Goal: Transaction & Acquisition: Purchase product/service

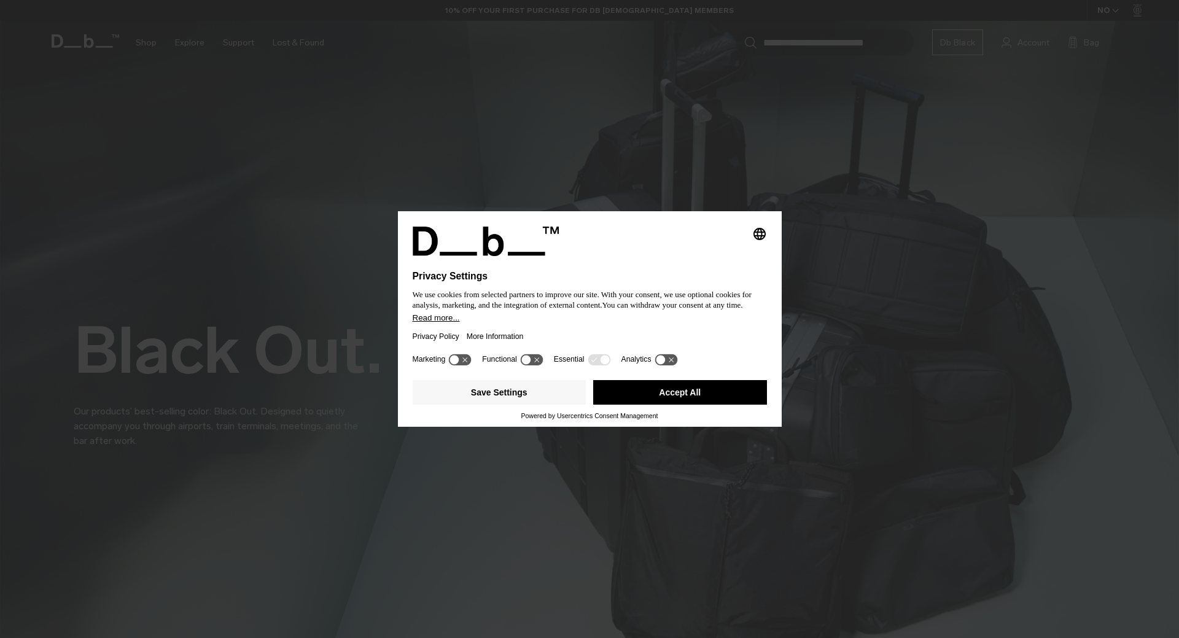
click at [655, 396] on button "Accept All" at bounding box center [680, 392] width 174 height 25
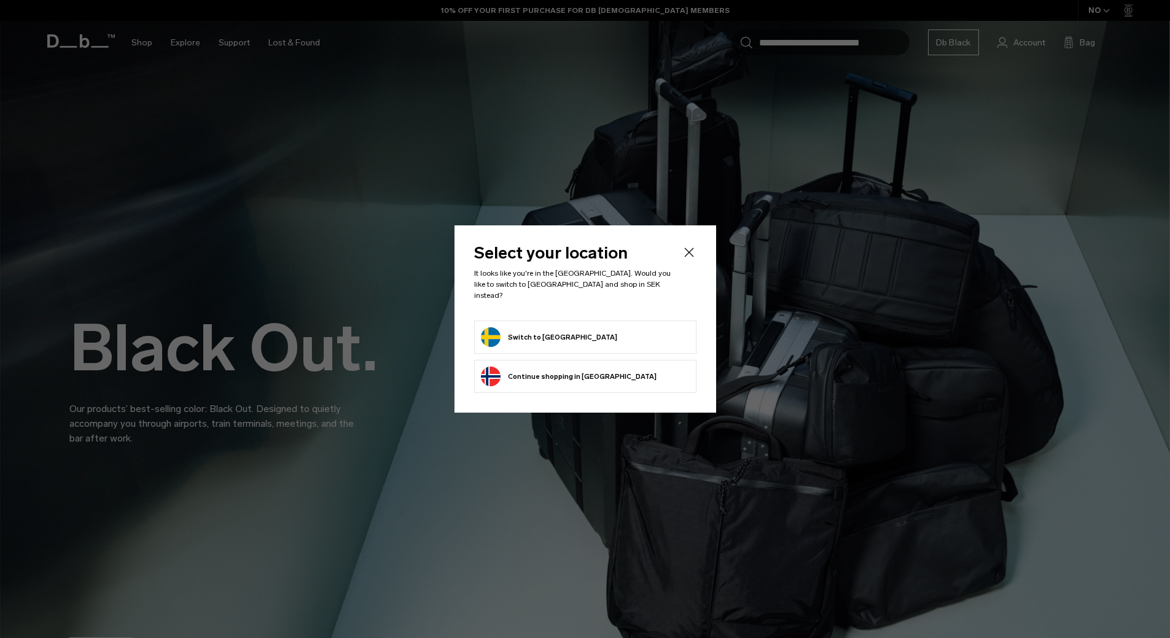
click at [574, 327] on form "Switch to Sweden" at bounding box center [585, 337] width 209 height 20
click at [547, 330] on button "Switch to Sweden" at bounding box center [549, 337] width 136 height 20
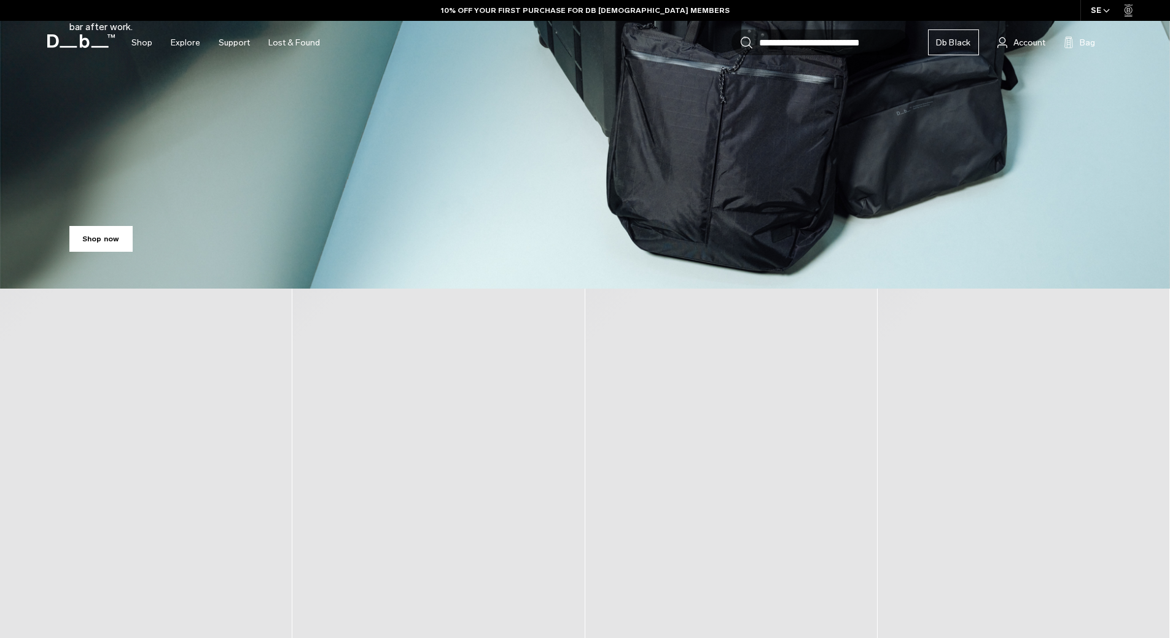
scroll to position [430, 0]
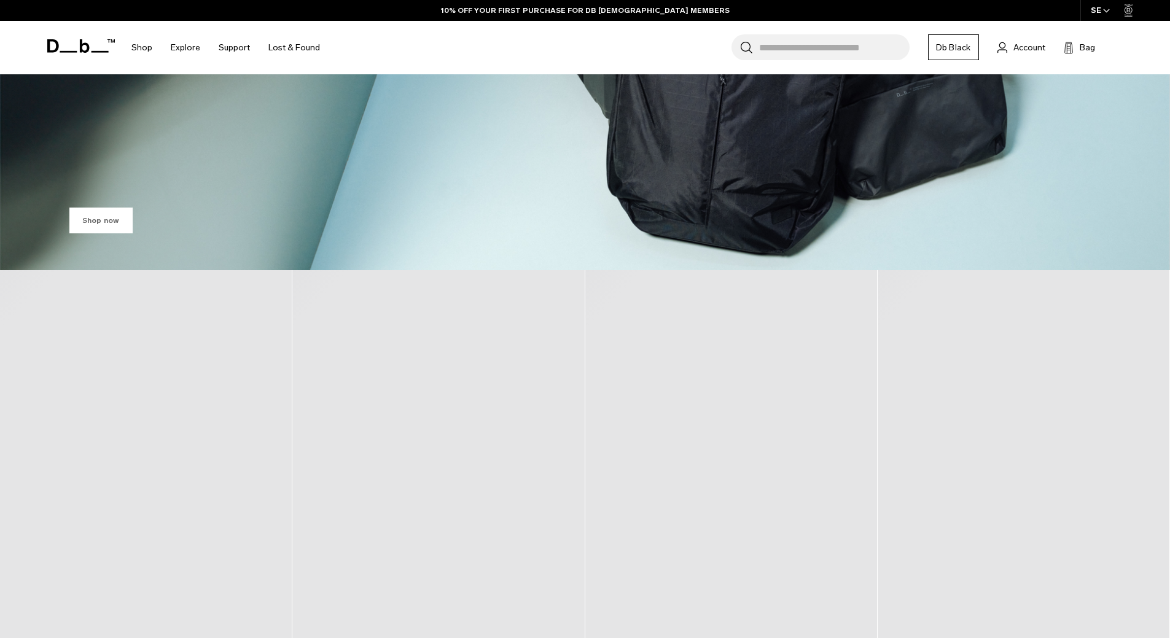
click at [102, 213] on link "Shop now" at bounding box center [100, 221] width 63 height 26
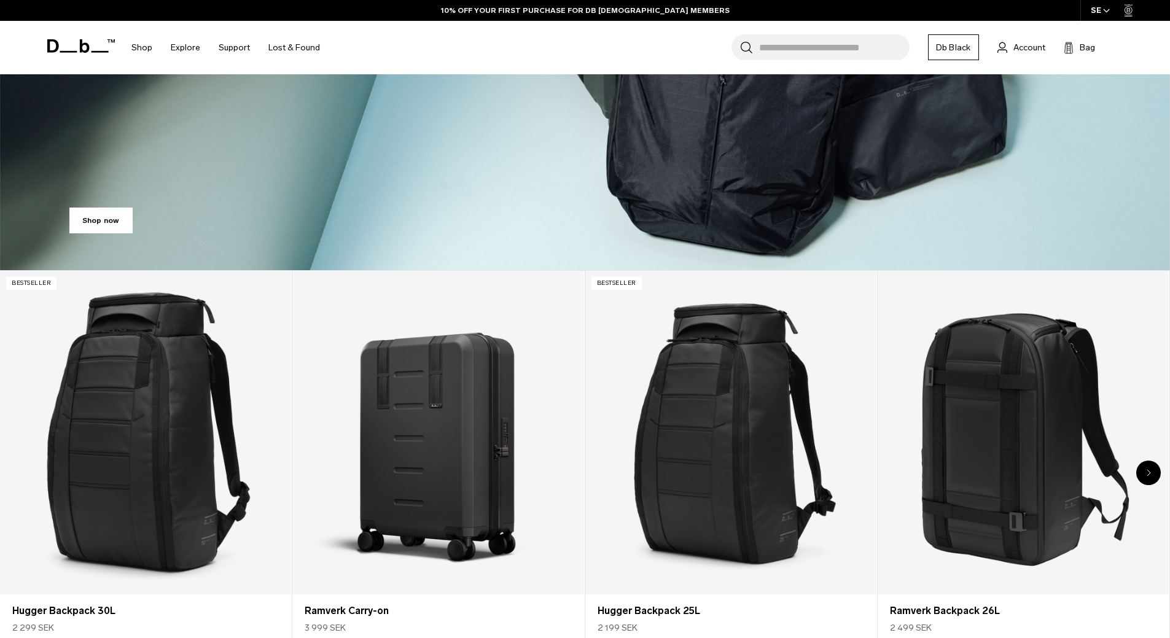
scroll to position [176, 0]
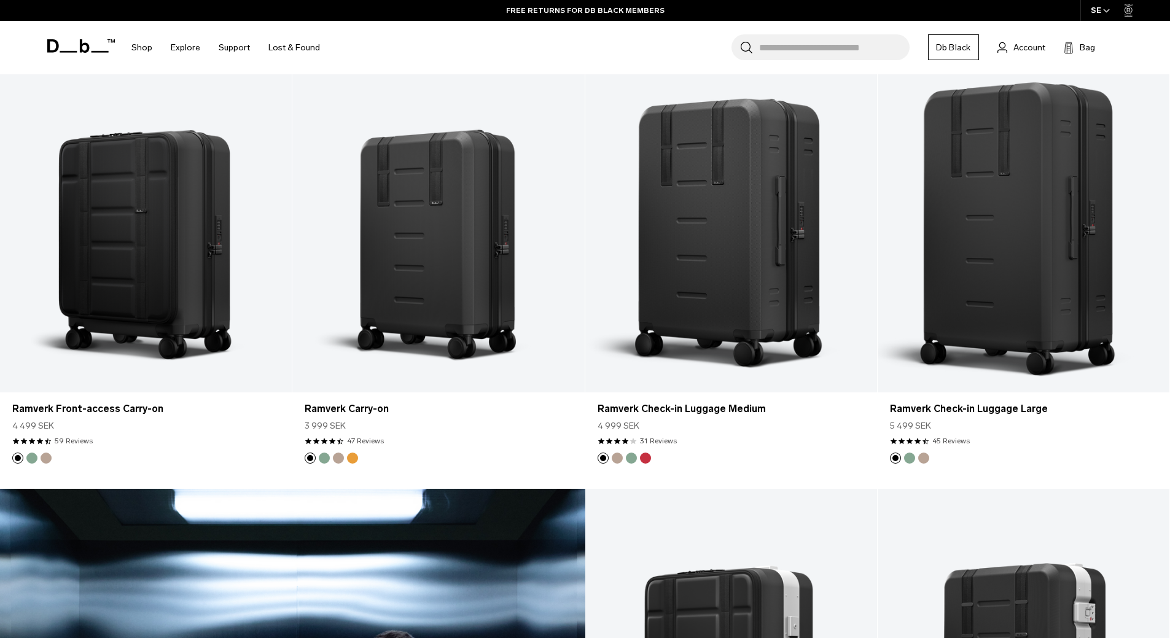
scroll to position [1550, 0]
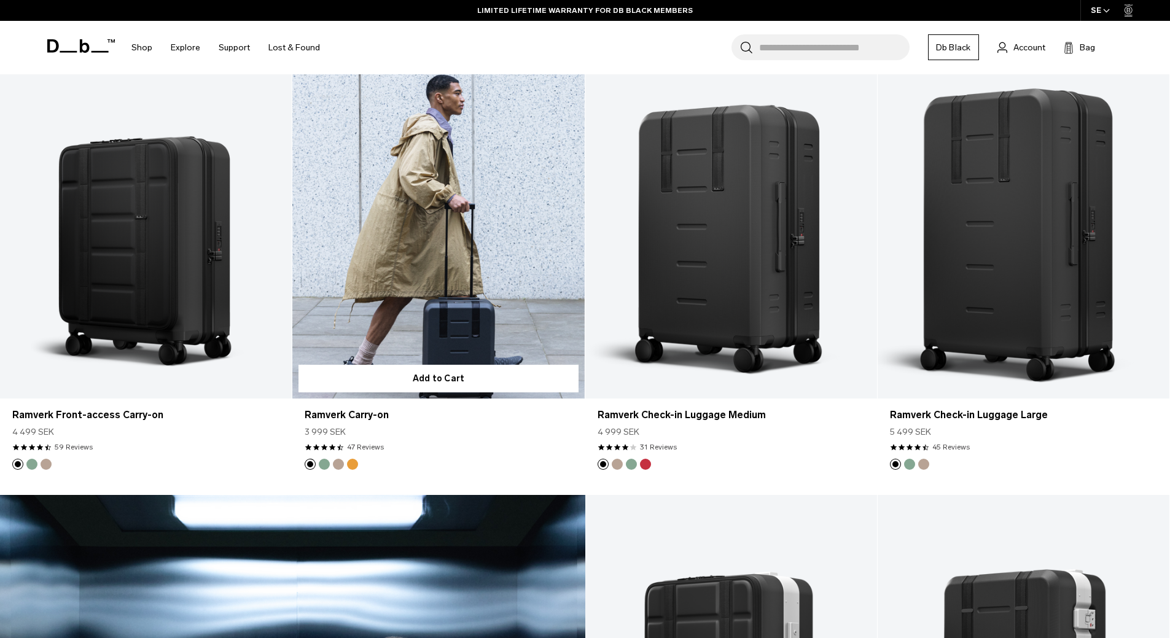
click at [418, 270] on link "Ramverk Carry-on" at bounding box center [438, 236] width 292 height 324
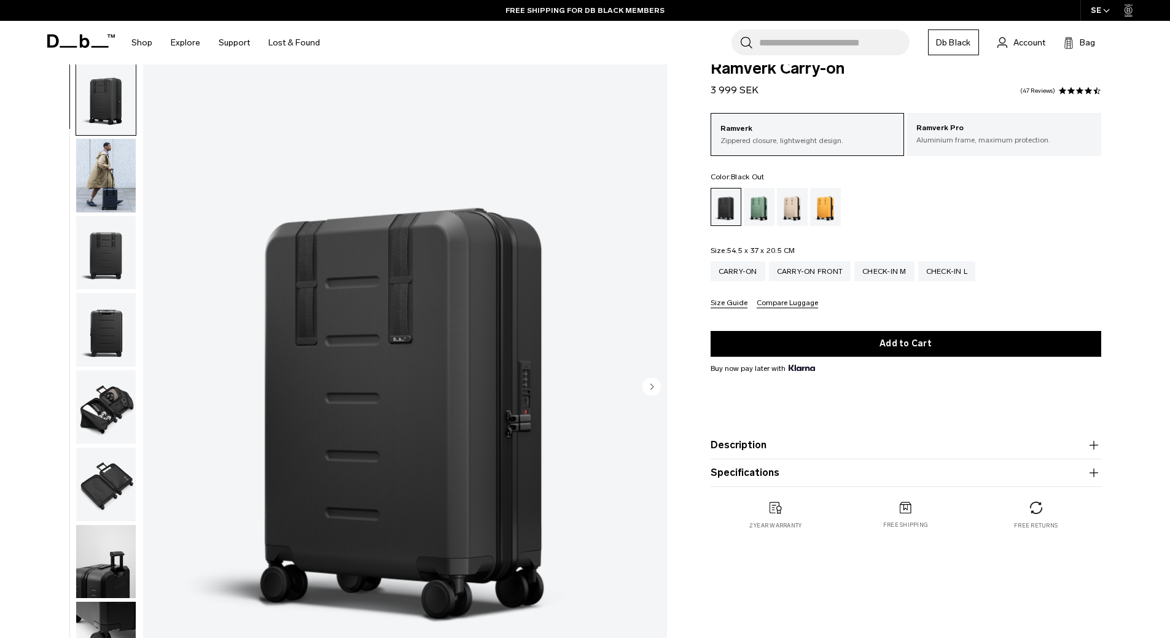
scroll to position [61, 0]
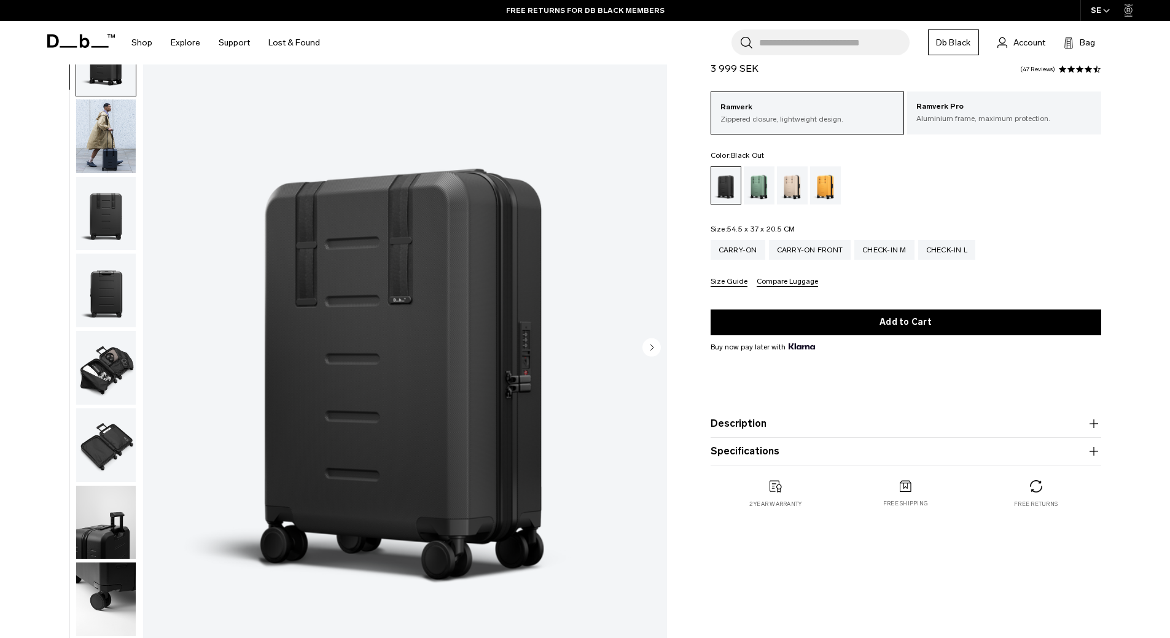
click at [655, 344] on circle "Next slide" at bounding box center [652, 347] width 18 height 18
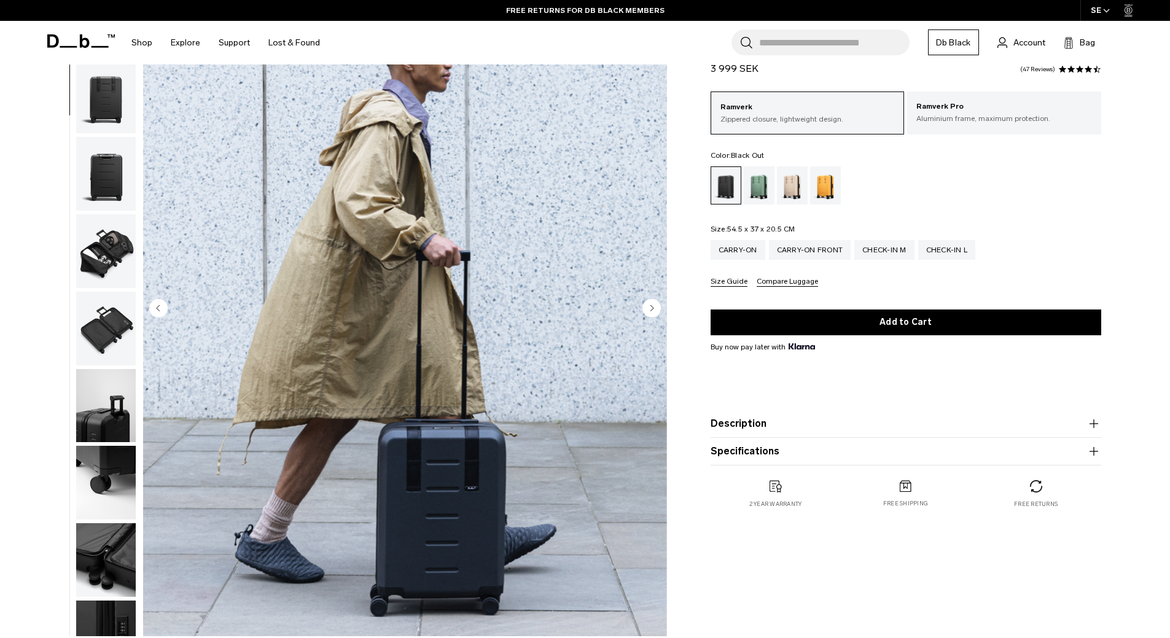
scroll to position [123, 0]
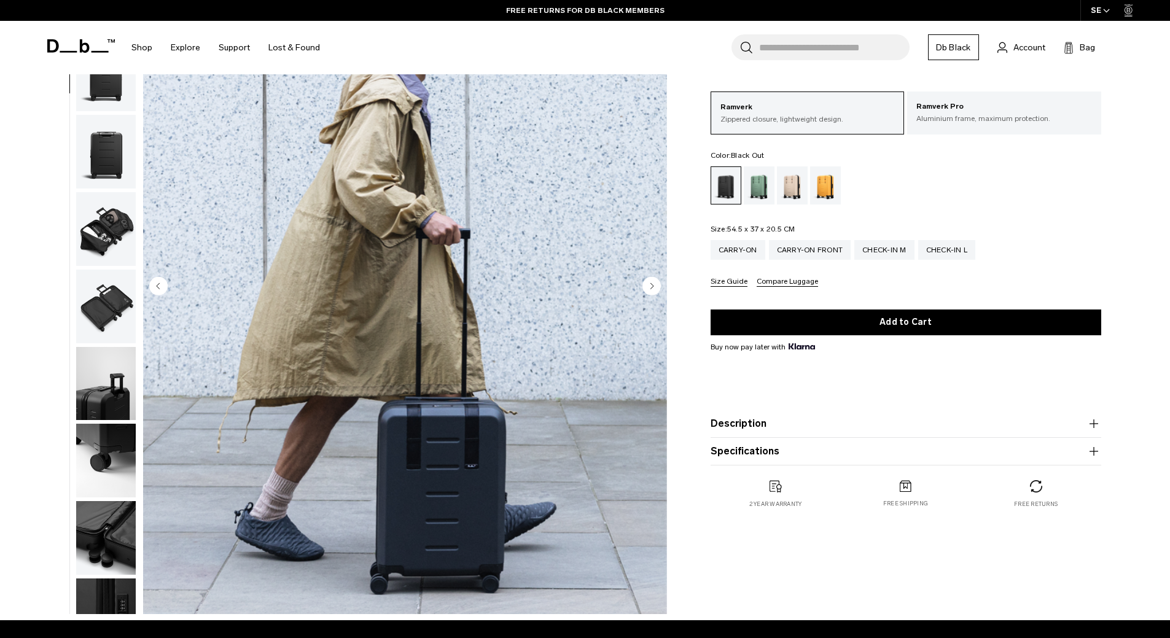
click at [645, 292] on circle "Next slide" at bounding box center [652, 285] width 18 height 18
